Goal: Task Accomplishment & Management: Use online tool/utility

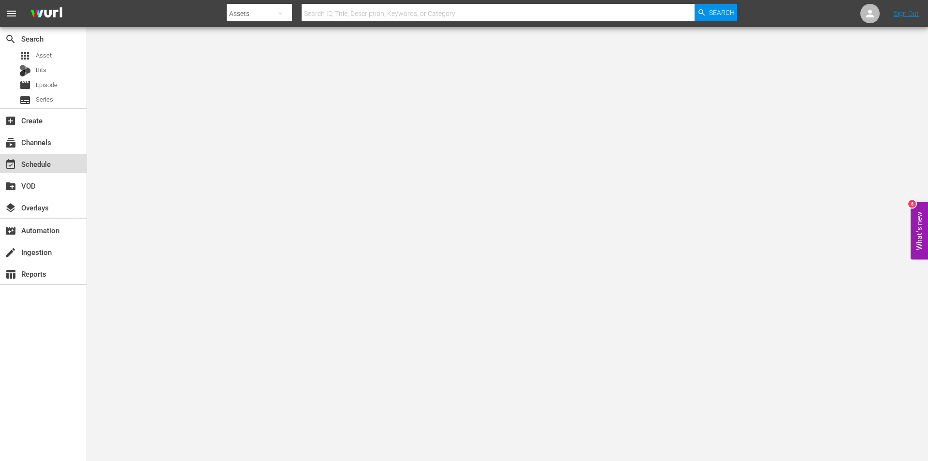
click at [31, 161] on div "event_available Schedule" at bounding box center [27, 162] width 54 height 9
click at [43, 145] on div "subscriptions Channels" at bounding box center [27, 140] width 54 height 9
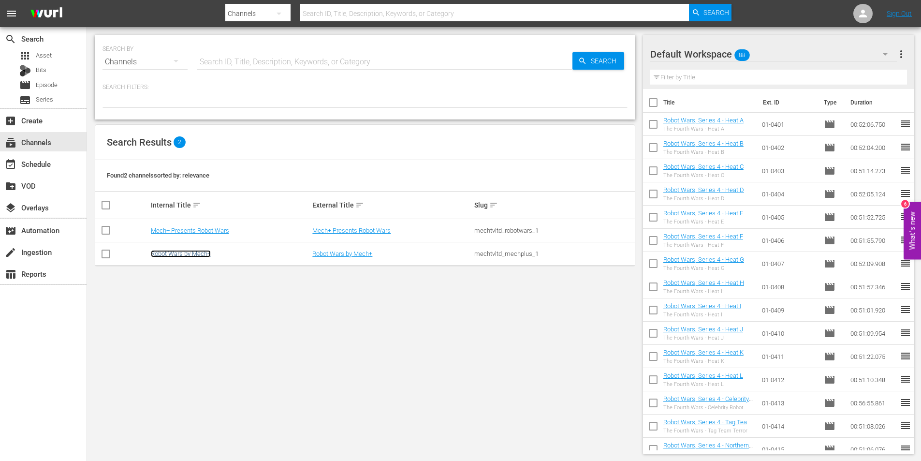
click at [191, 252] on link "Robot Wars by Mech+" at bounding box center [181, 253] width 60 height 7
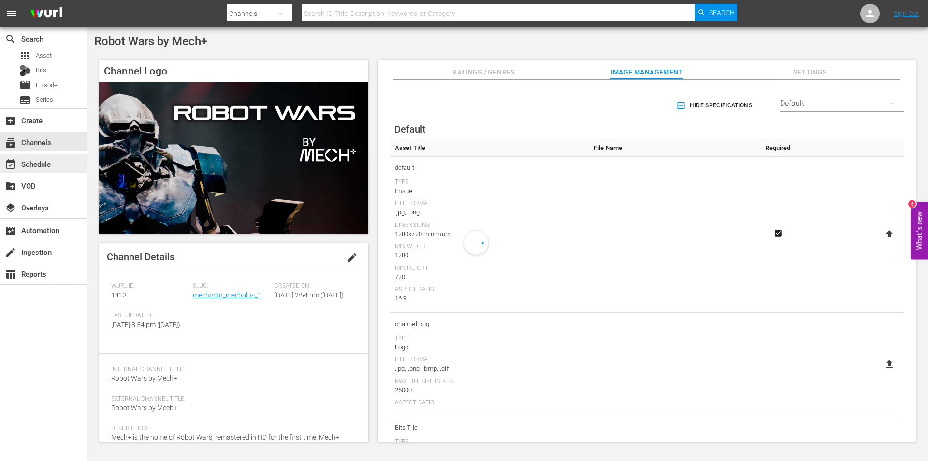
click at [56, 166] on div "event_available Schedule" at bounding box center [43, 163] width 87 height 19
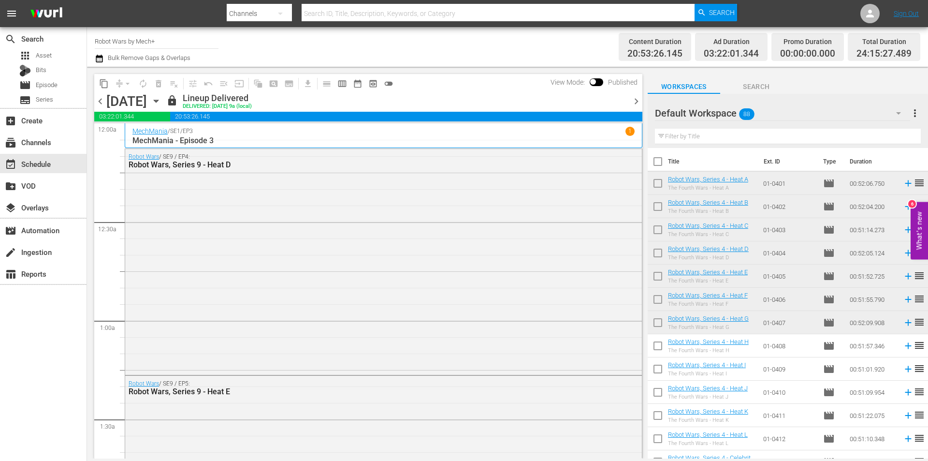
click at [634, 101] on span "chevron_right" at bounding box center [636, 101] width 12 height 12
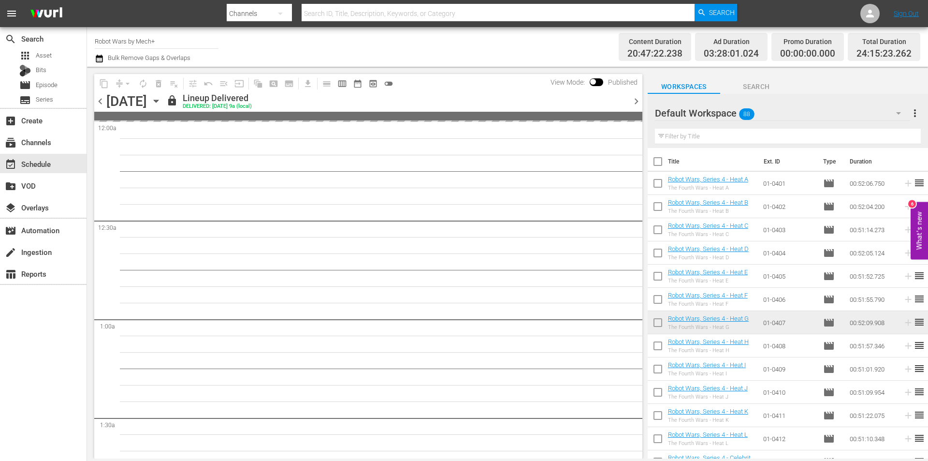
click at [634, 101] on span "chevron_right" at bounding box center [636, 101] width 12 height 12
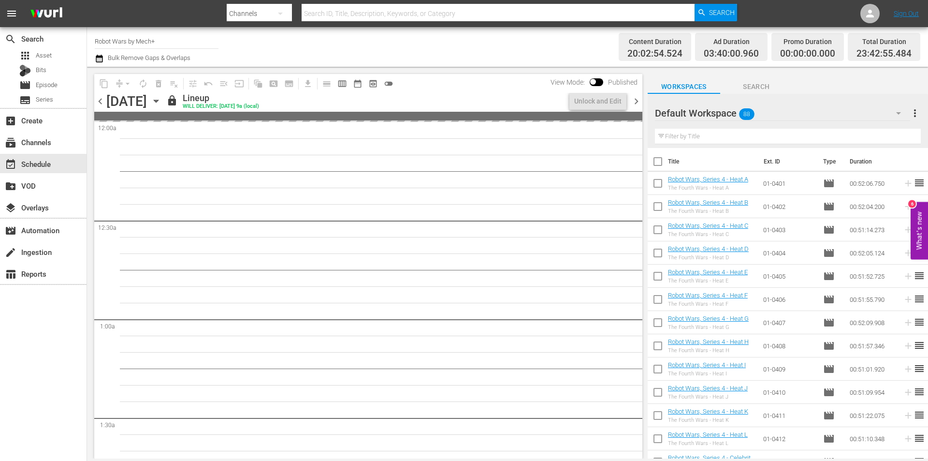
click at [634, 101] on span "chevron_right" at bounding box center [636, 101] width 12 height 12
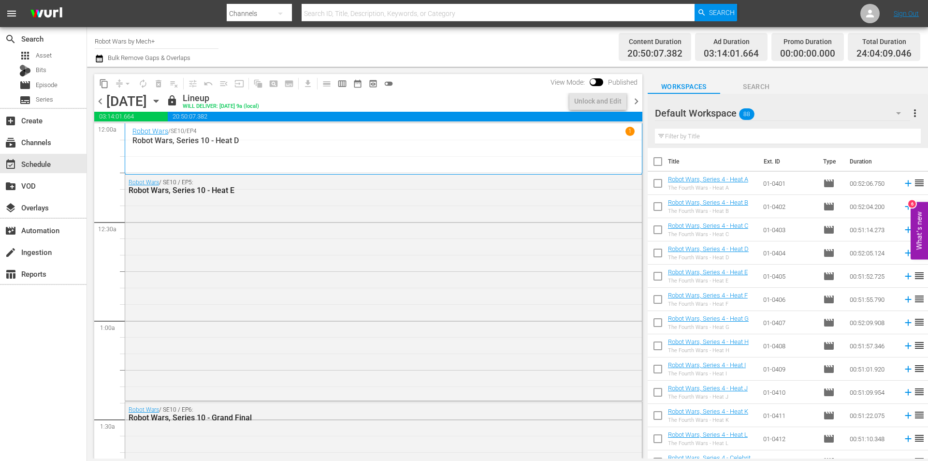
click at [634, 101] on span "chevron_right" at bounding box center [636, 101] width 12 height 12
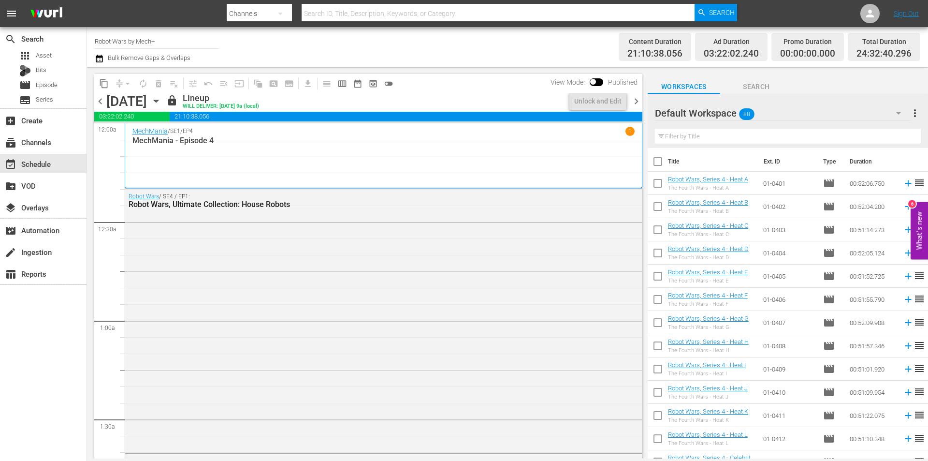
click at [634, 101] on span "chevron_right" at bounding box center [636, 101] width 12 height 12
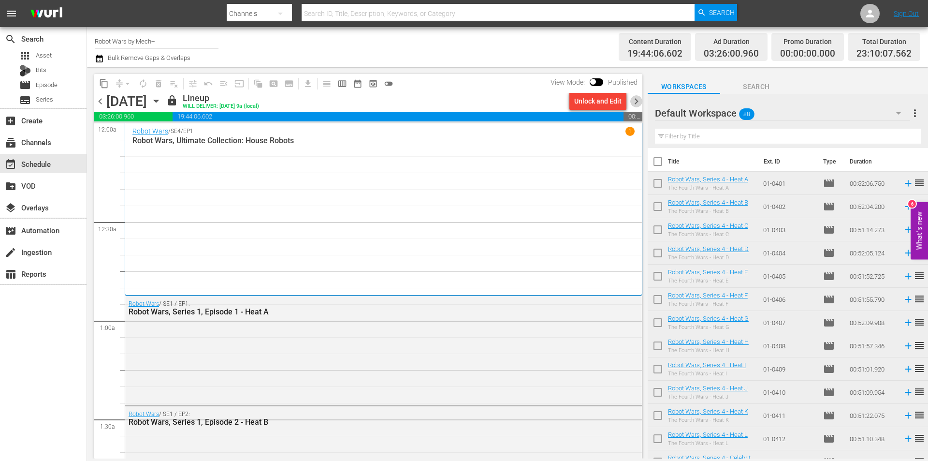
click at [634, 101] on span "chevron_right" at bounding box center [636, 101] width 12 height 12
